Goal: Register for event/course

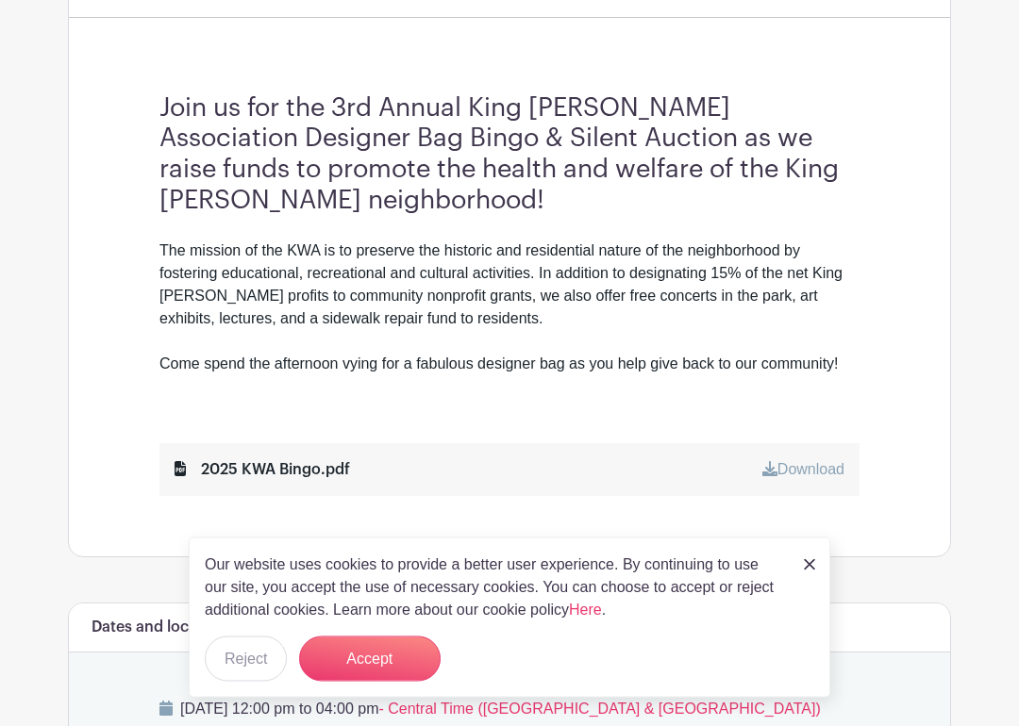
scroll to position [524, 0]
click at [391, 650] on button "Accept" at bounding box center [369, 659] width 141 height 45
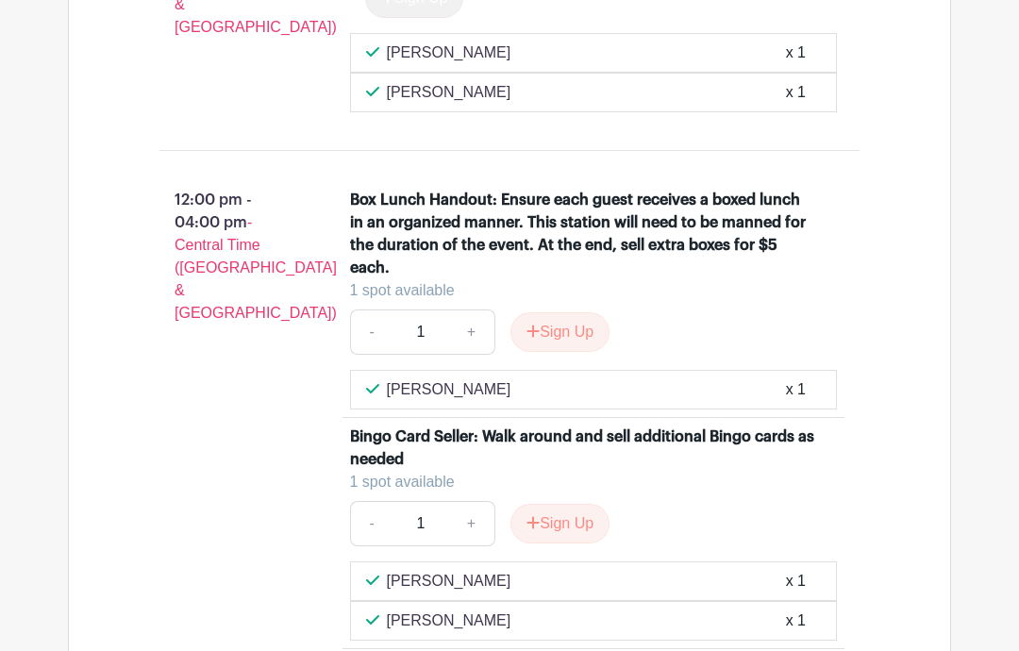
scroll to position [3008, 0]
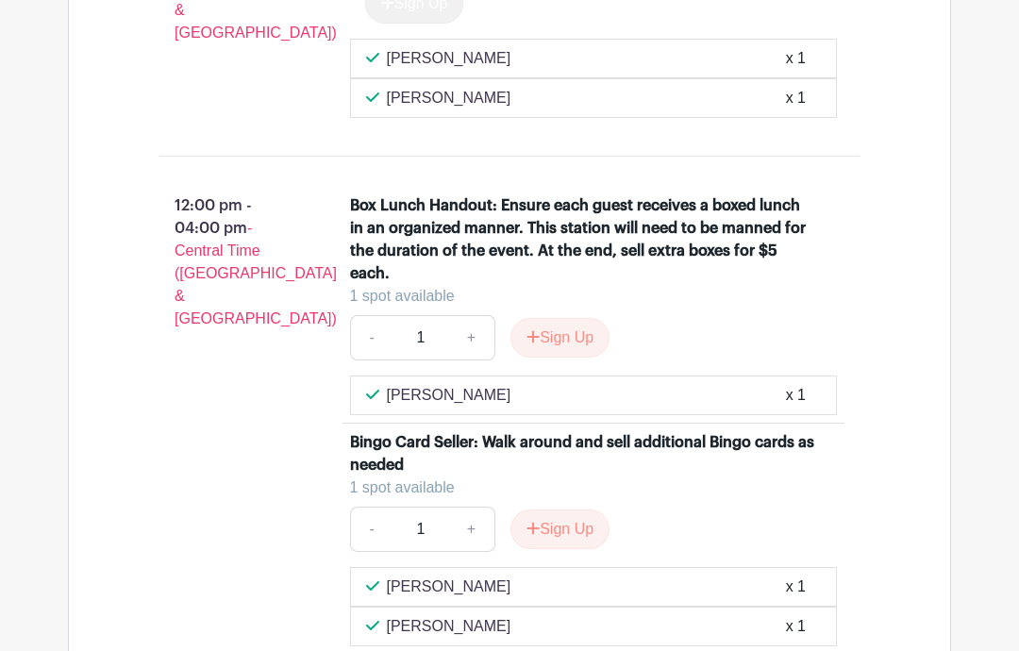
click at [572, 342] on button "Sign Up" at bounding box center [559, 339] width 99 height 40
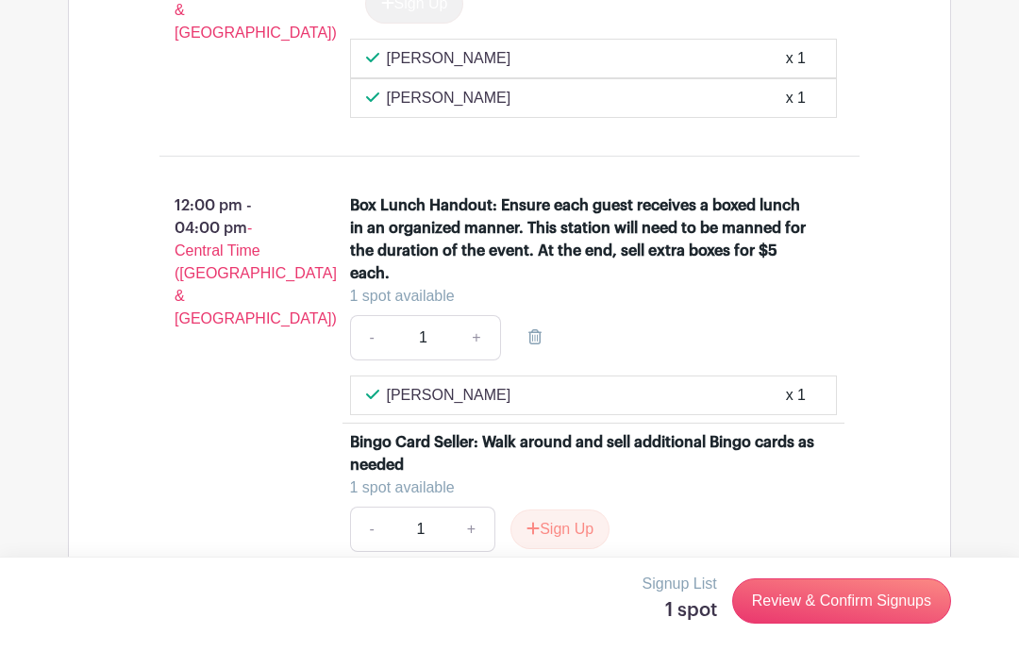
click at [827, 599] on link "Review & Confirm Signups" at bounding box center [841, 600] width 219 height 45
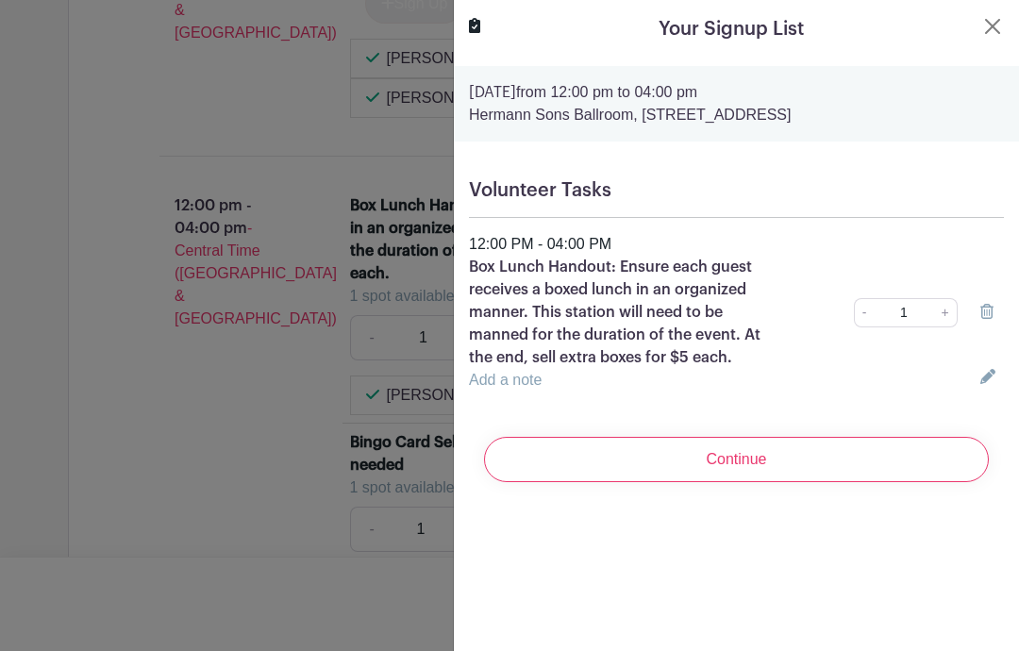
click at [778, 462] on input "Continue" at bounding box center [736, 459] width 505 height 45
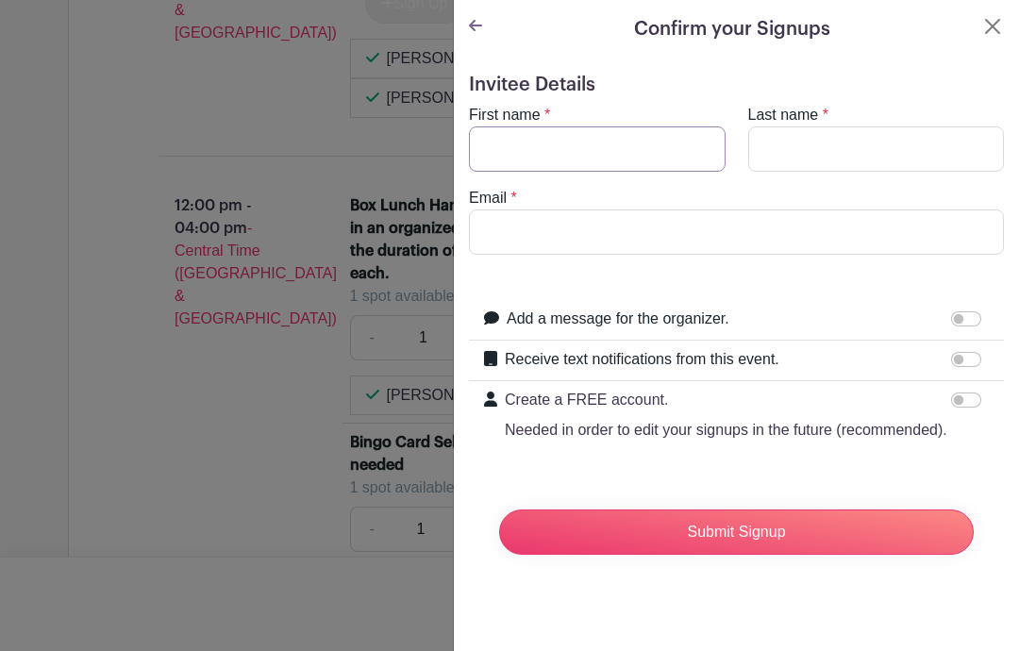
click at [548, 143] on input "First name" at bounding box center [597, 148] width 257 height 45
type input "[PERSON_NAME]"
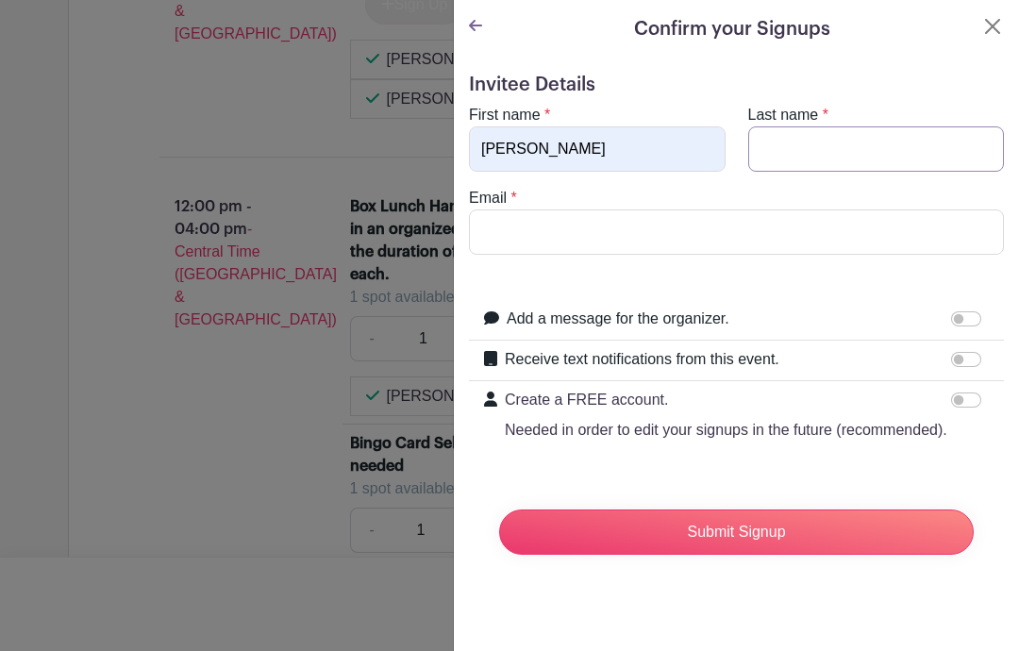
type input "[PERSON_NAME]"
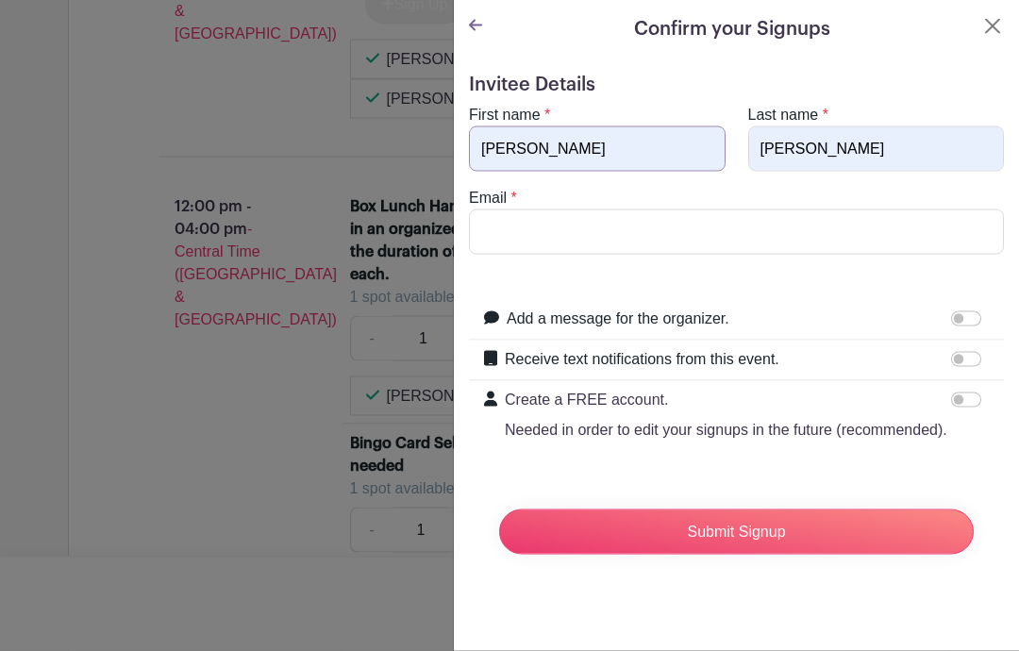
click at [540, 153] on input "[PERSON_NAME]" at bounding box center [597, 148] width 257 height 45
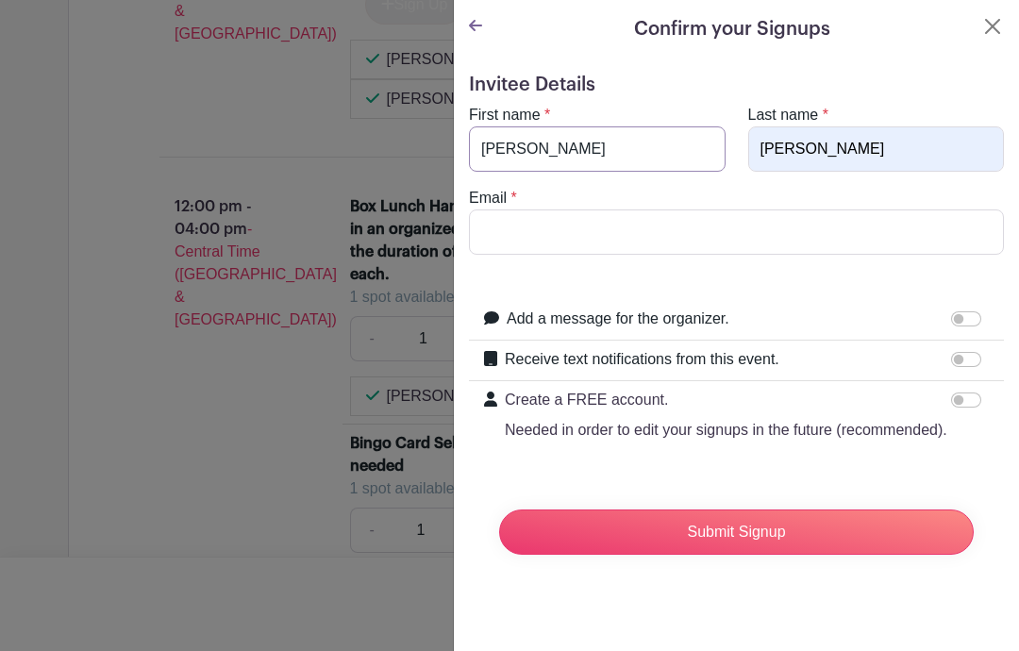
type input "[PERSON_NAME]"
click at [526, 241] on input "Email" at bounding box center [736, 231] width 535 height 45
type input "[EMAIL_ADDRESS][DOMAIN_NAME]"
click at [968, 357] on input "Receive text notifications from this event." at bounding box center [966, 359] width 30 height 15
checkbox input "true"
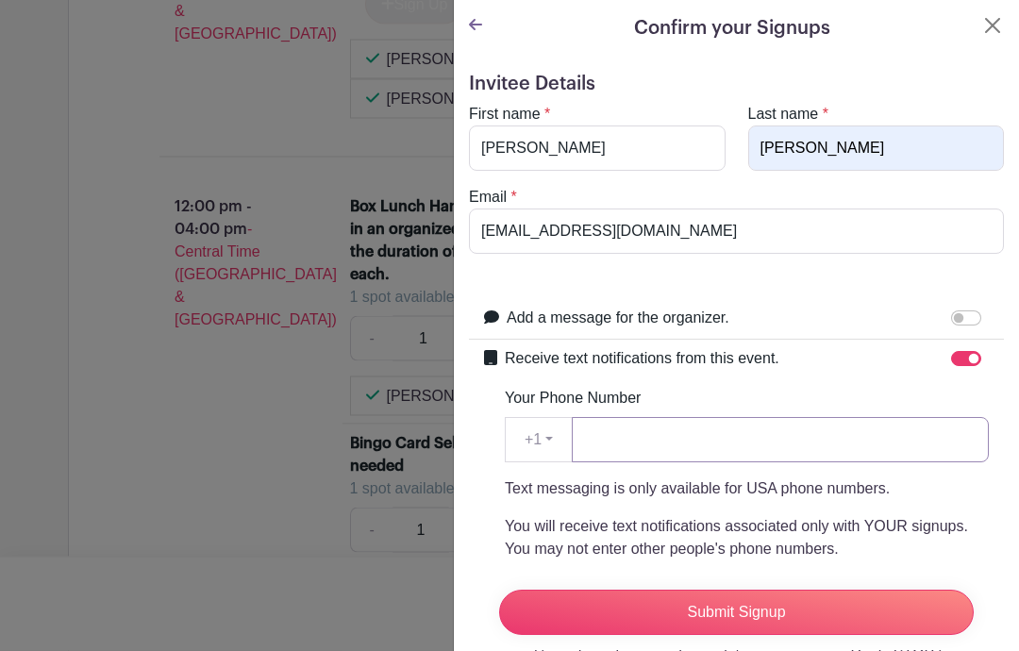
click at [691, 431] on input "Your Phone Number" at bounding box center [780, 440] width 417 height 45
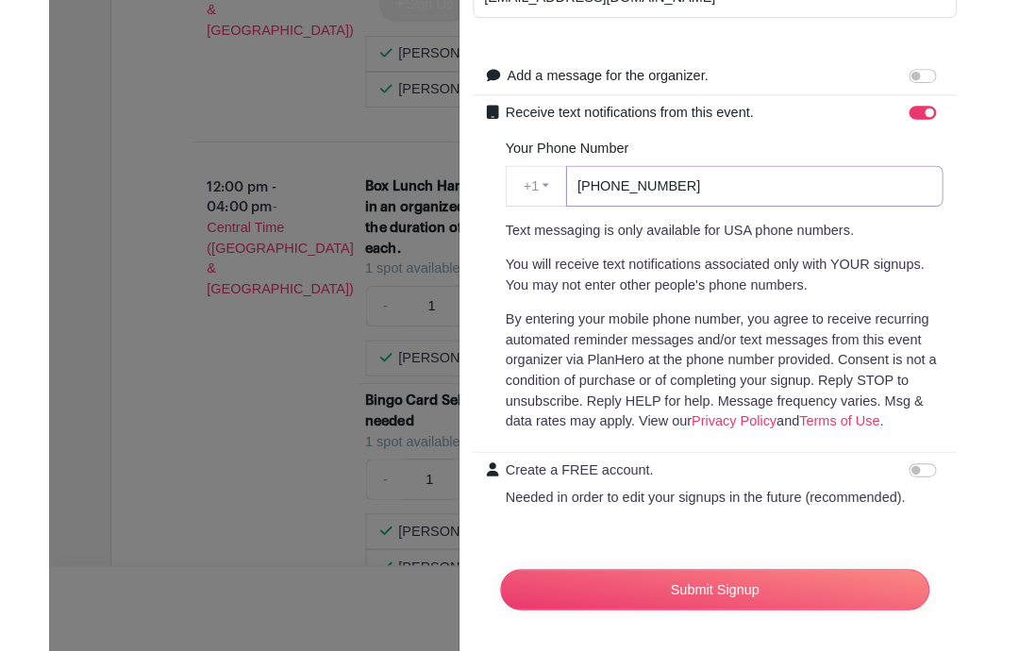
scroll to position [228, 0]
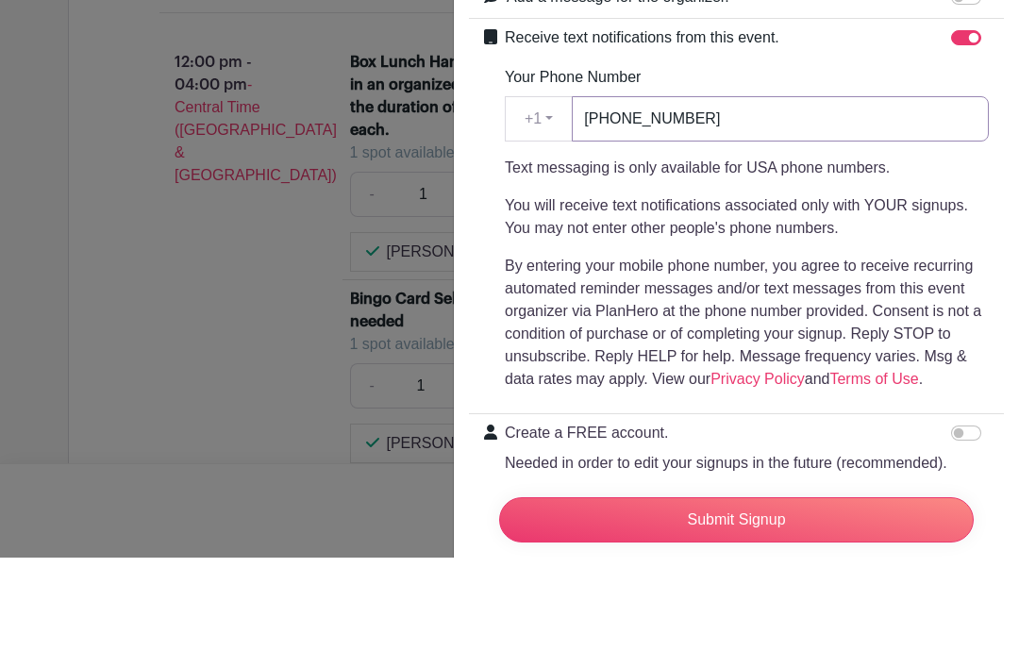
type input "[PHONE_NUMBER]"
click at [935, 348] on p "By entering your mobile phone number, you agree to receive recurring automated …" at bounding box center [747, 416] width 484 height 136
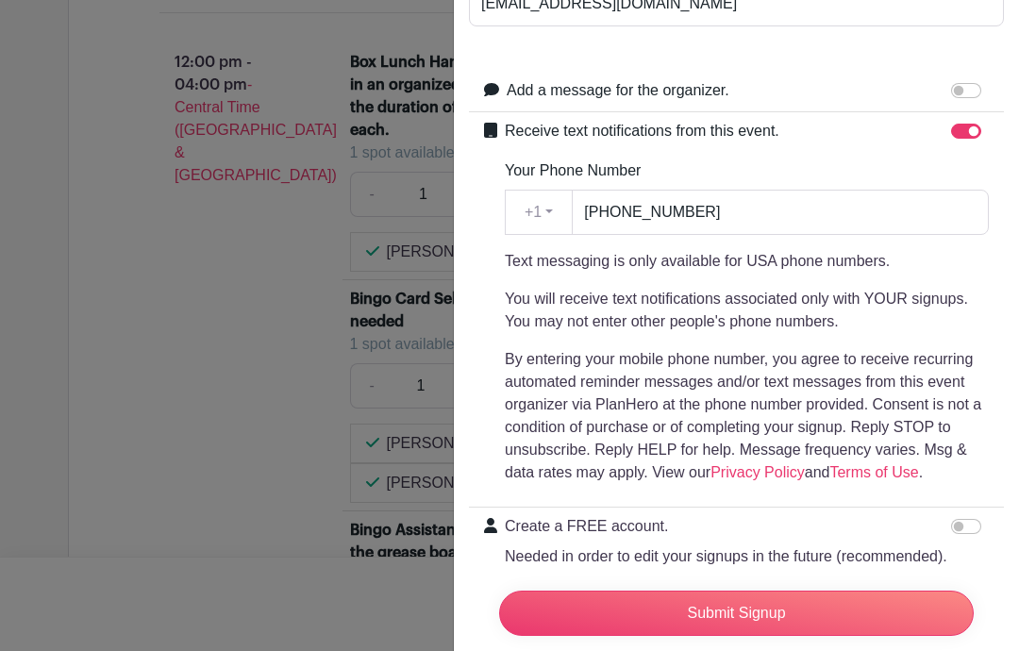
click at [800, 524] on p "Create a FREE account." at bounding box center [726, 526] width 442 height 23
click at [951, 524] on input "Create a FREE account. Needed in order to edit your signups in the future (reco…" at bounding box center [966, 526] width 30 height 15
checkbox input "true"
click at [827, 610] on input "Submit Signup" at bounding box center [736, 612] width 474 height 45
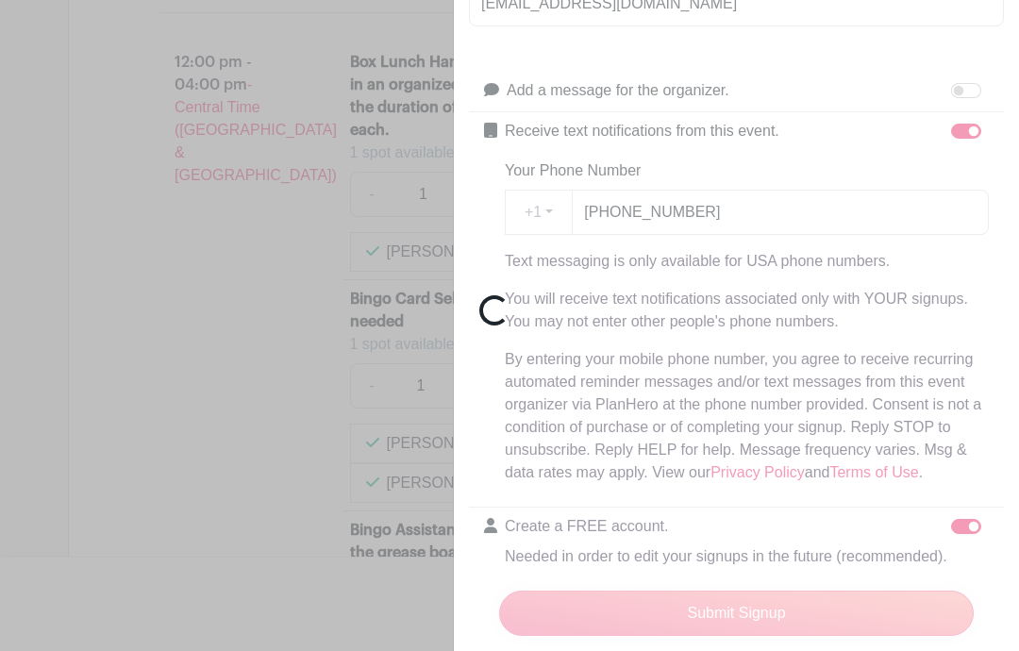
scroll to position [576, 0]
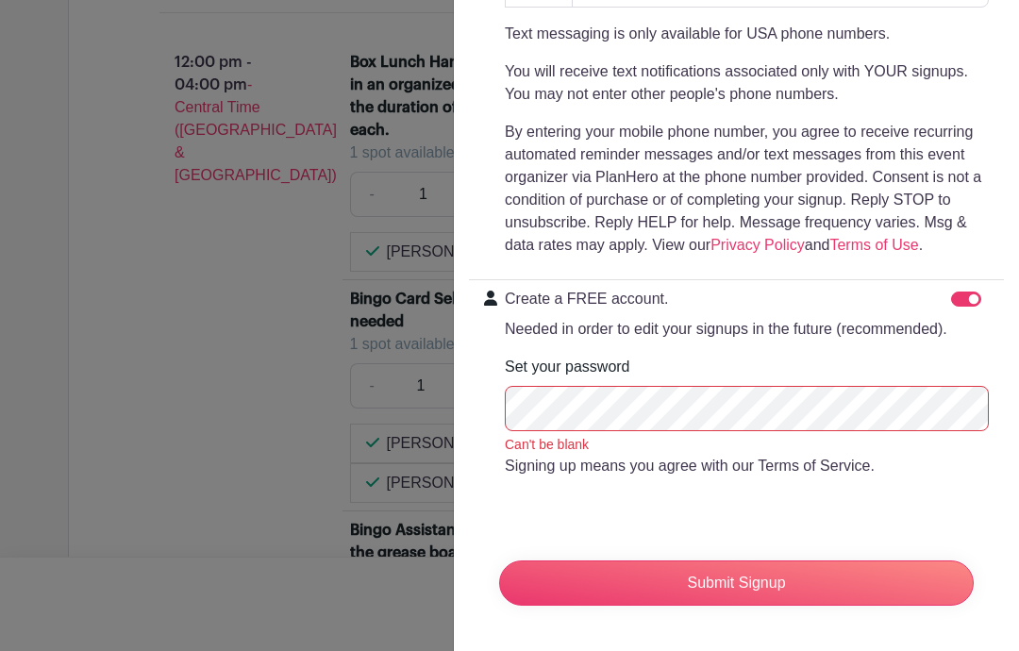
click at [817, 587] on input "Submit Signup" at bounding box center [736, 582] width 474 height 45
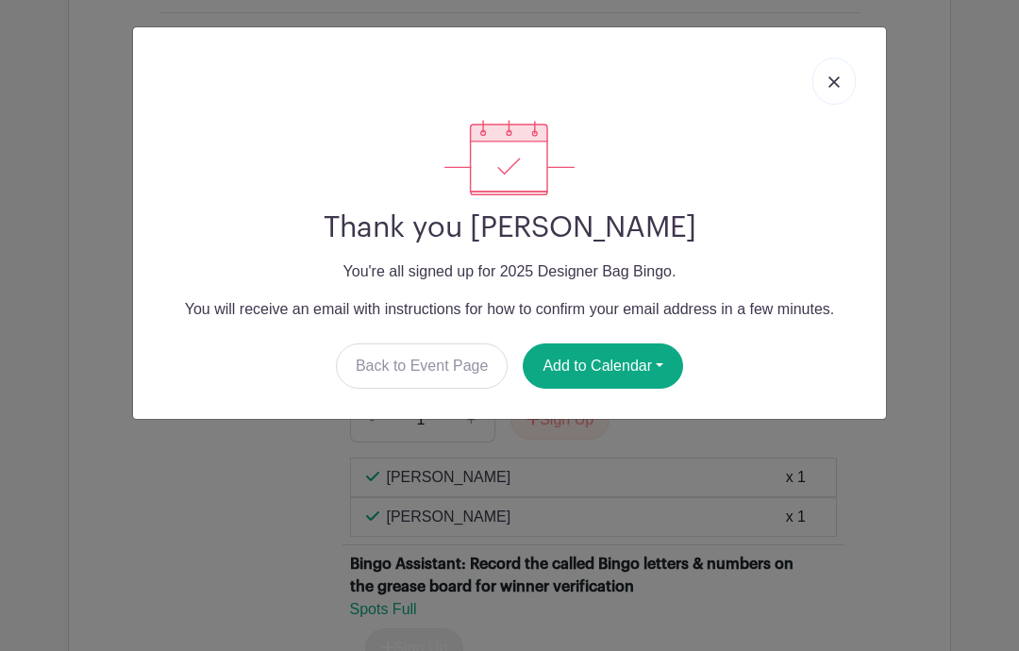
click at [641, 357] on button "Add to Calendar" at bounding box center [603, 365] width 160 height 45
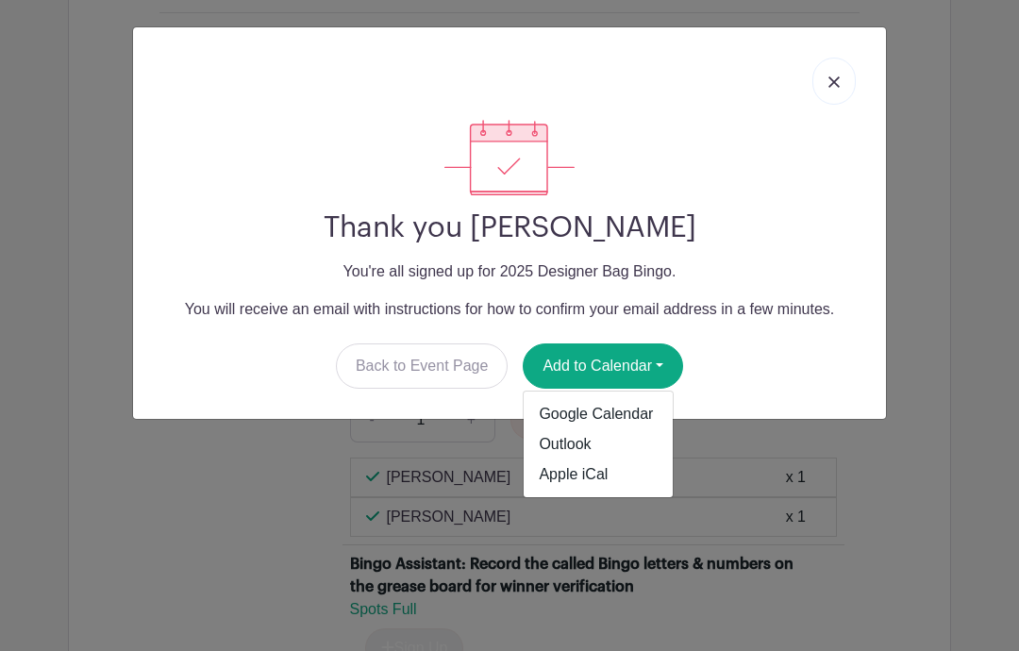
click at [608, 482] on link "Apple iCal" at bounding box center [597, 474] width 149 height 30
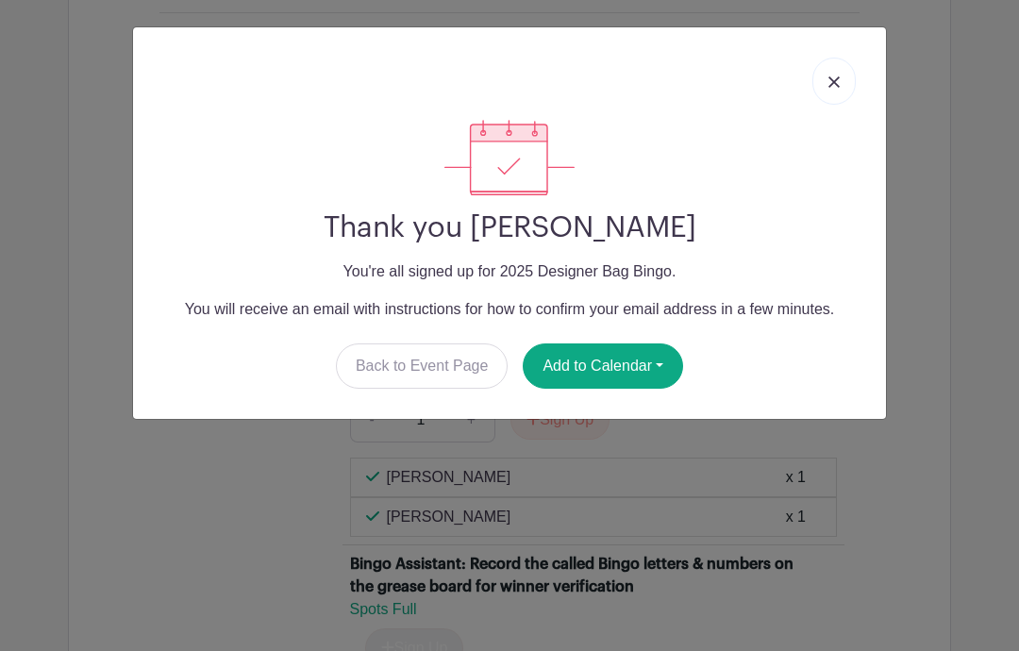
click at [626, 354] on button "Add to Calendar" at bounding box center [603, 365] width 160 height 45
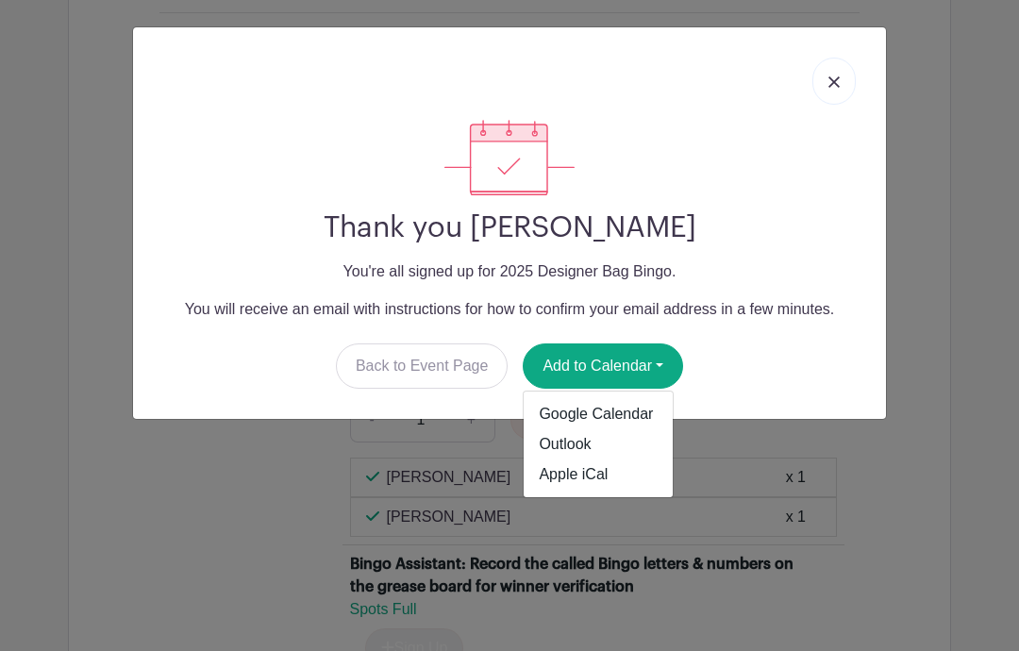
click at [624, 416] on link "Google Calendar" at bounding box center [597, 414] width 149 height 30
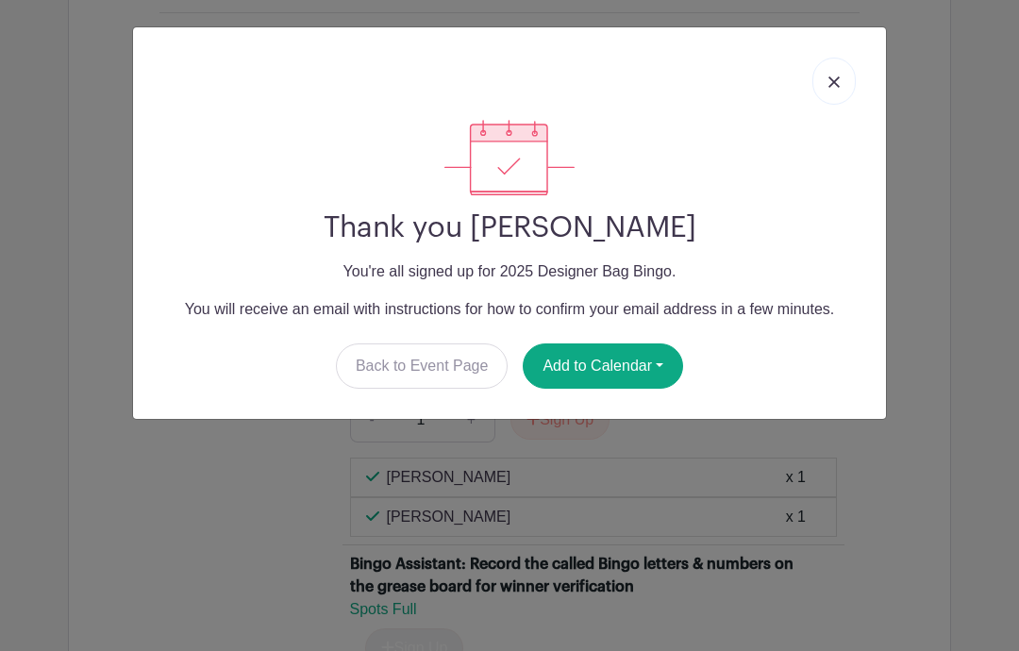
click at [827, 92] on link at bounding box center [833, 81] width 43 height 47
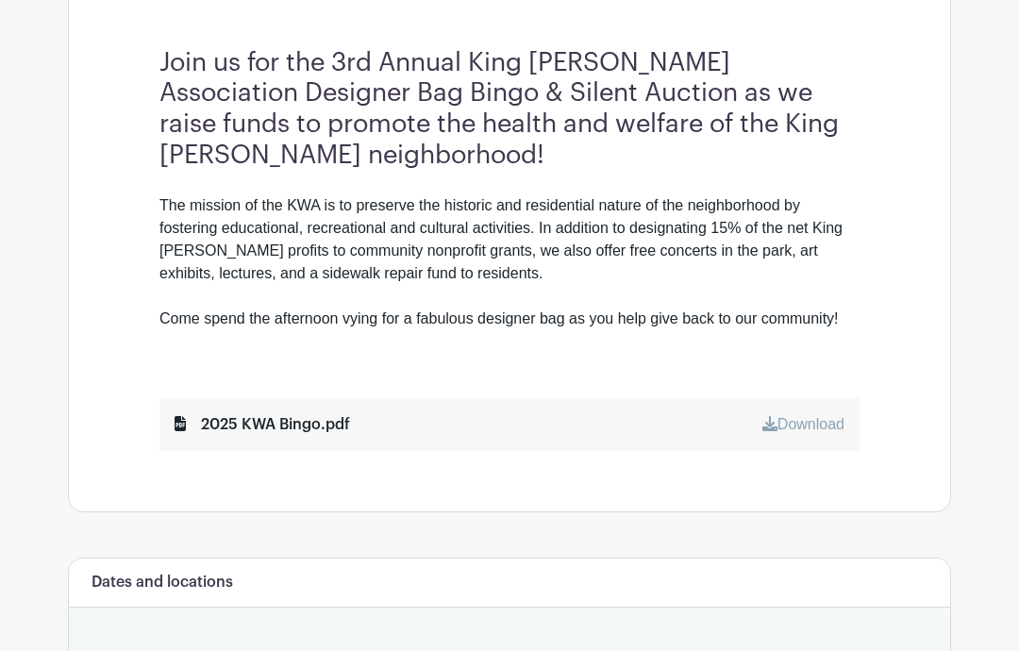
scroll to position [567, 0]
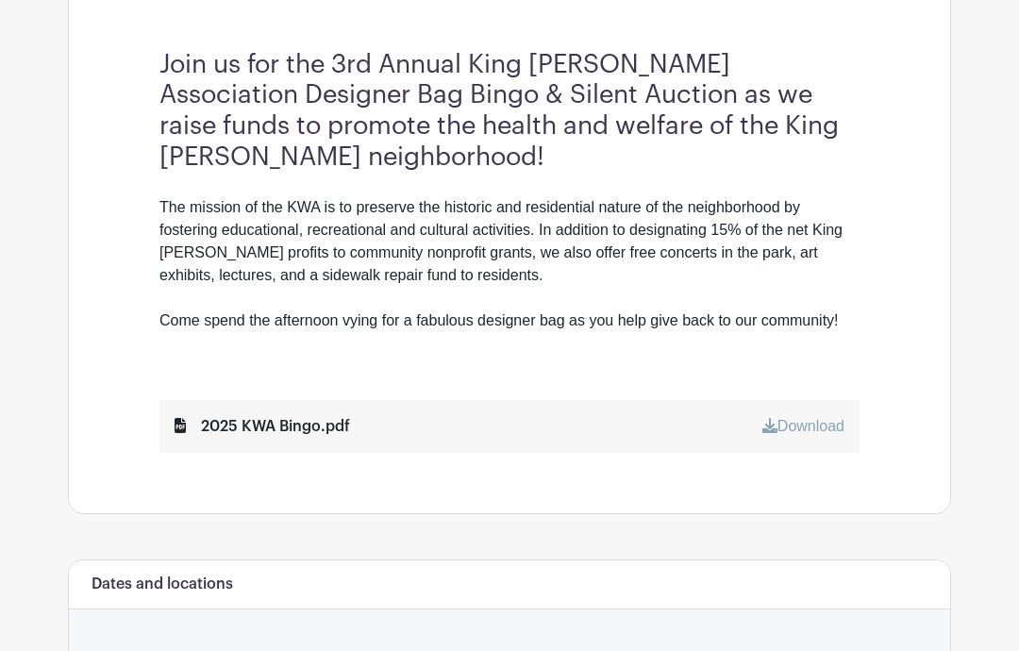
click at [693, 407] on div "2025 KWA Bingo.pdf Download" at bounding box center [509, 426] width 700 height 53
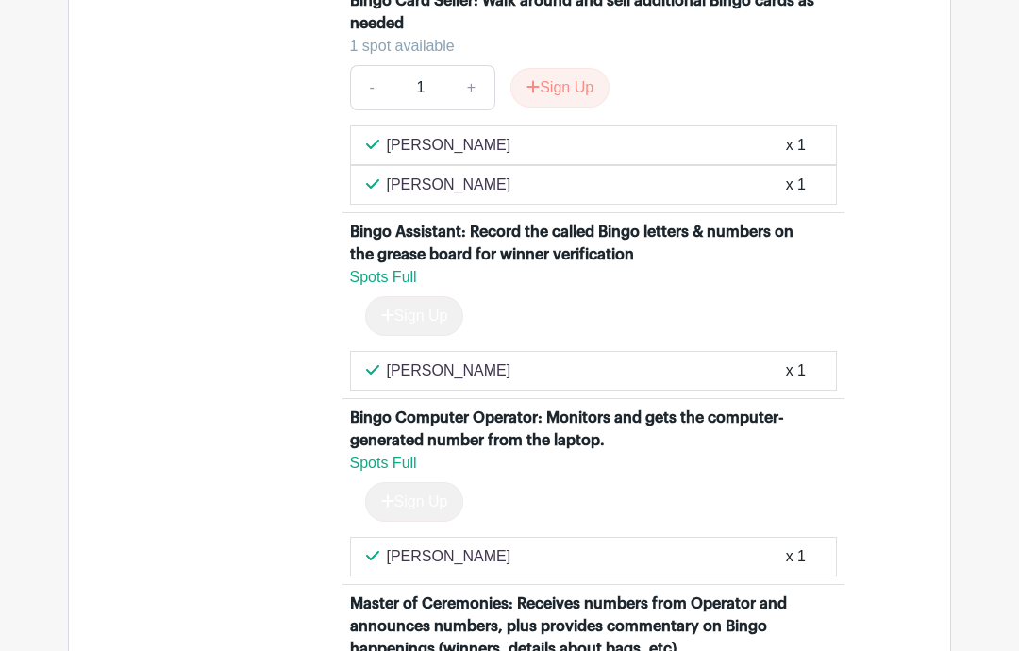
scroll to position [3483, 0]
